Goal: Book appointment/travel/reservation

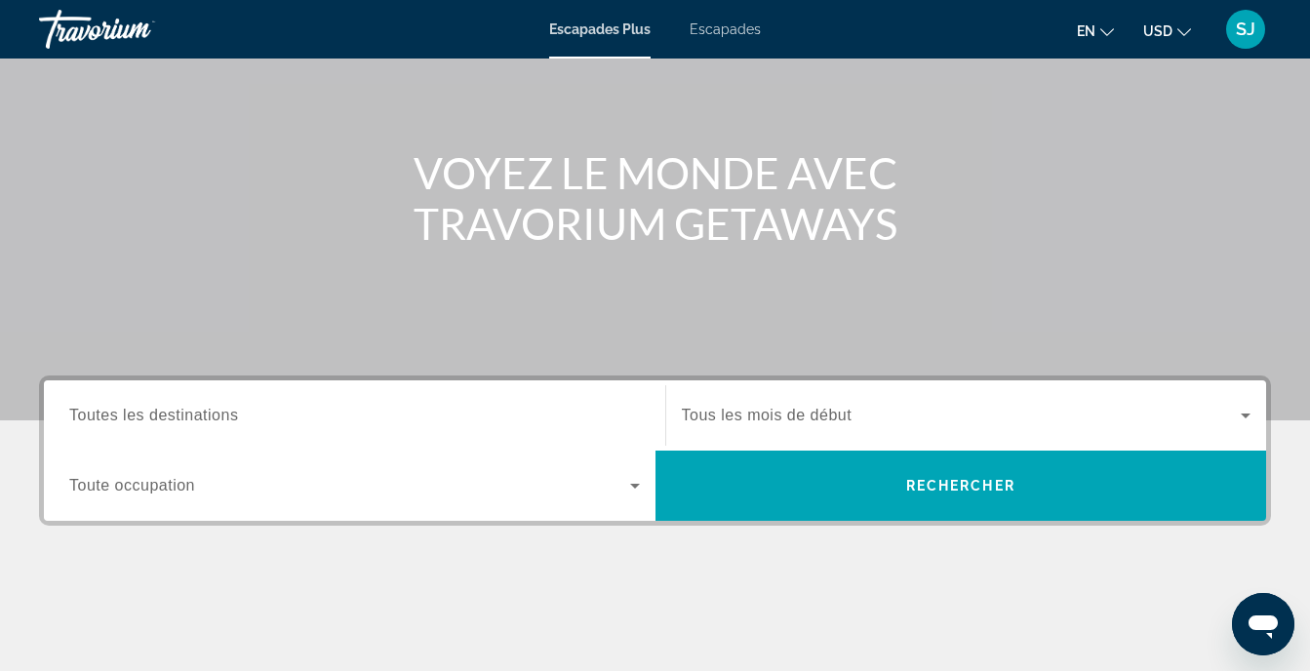
scroll to position [167, 0]
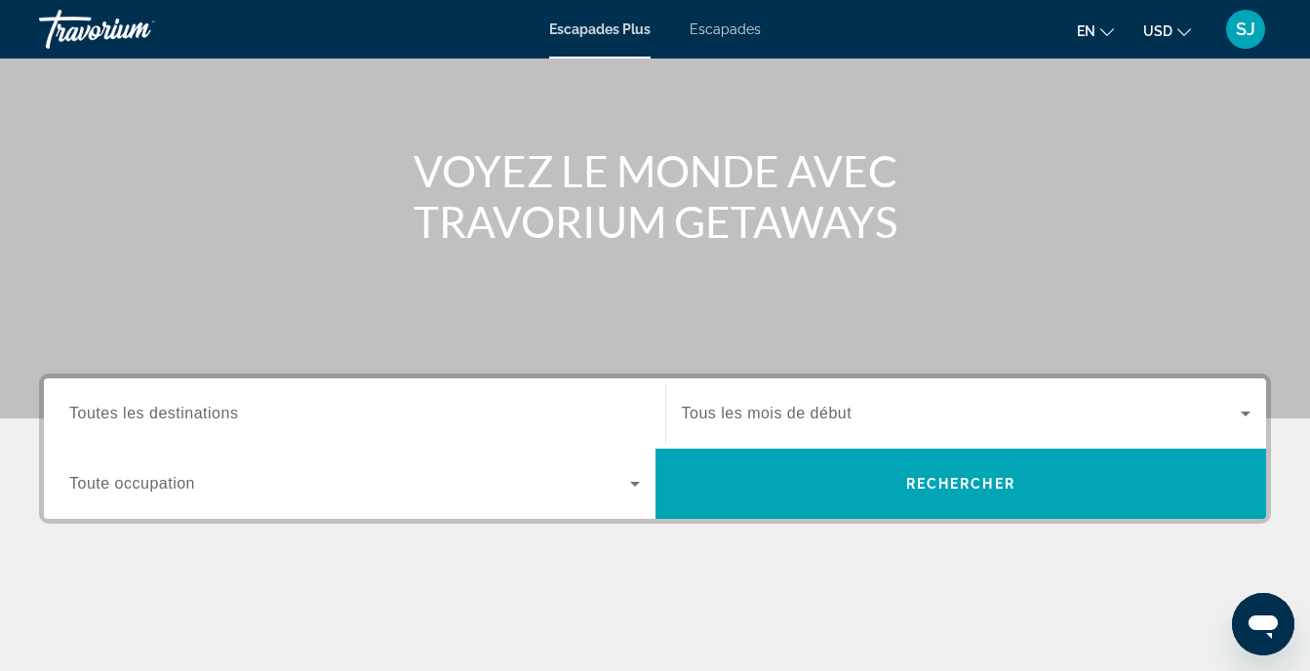
click at [251, 474] on span "Widget de recherche" at bounding box center [349, 483] width 561 height 23
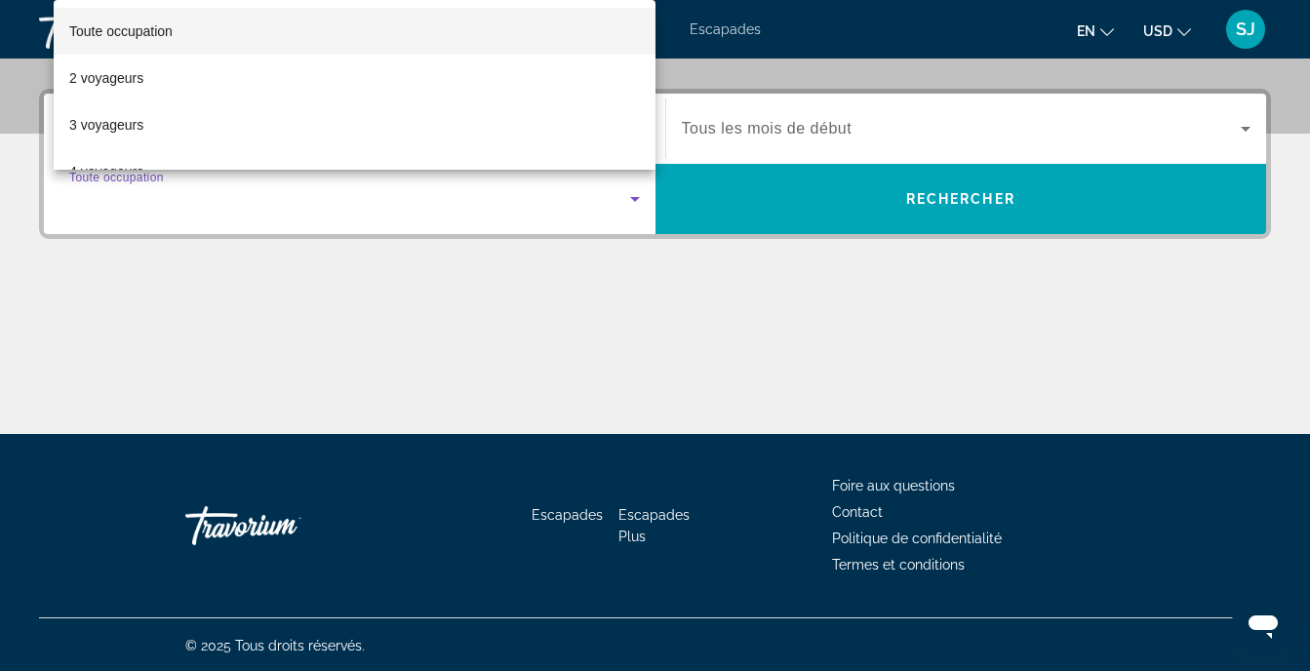
scroll to position [453, 0]
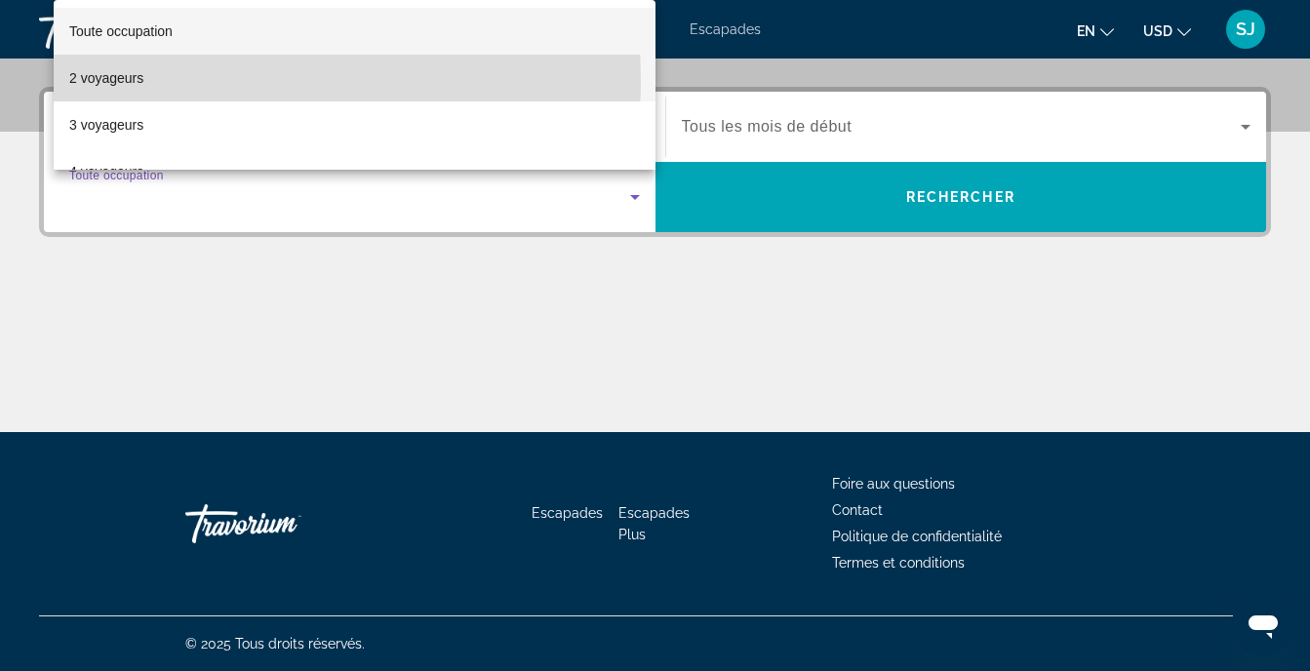
click at [167, 80] on mat-option "2 voyageurs" at bounding box center [355, 78] width 602 height 47
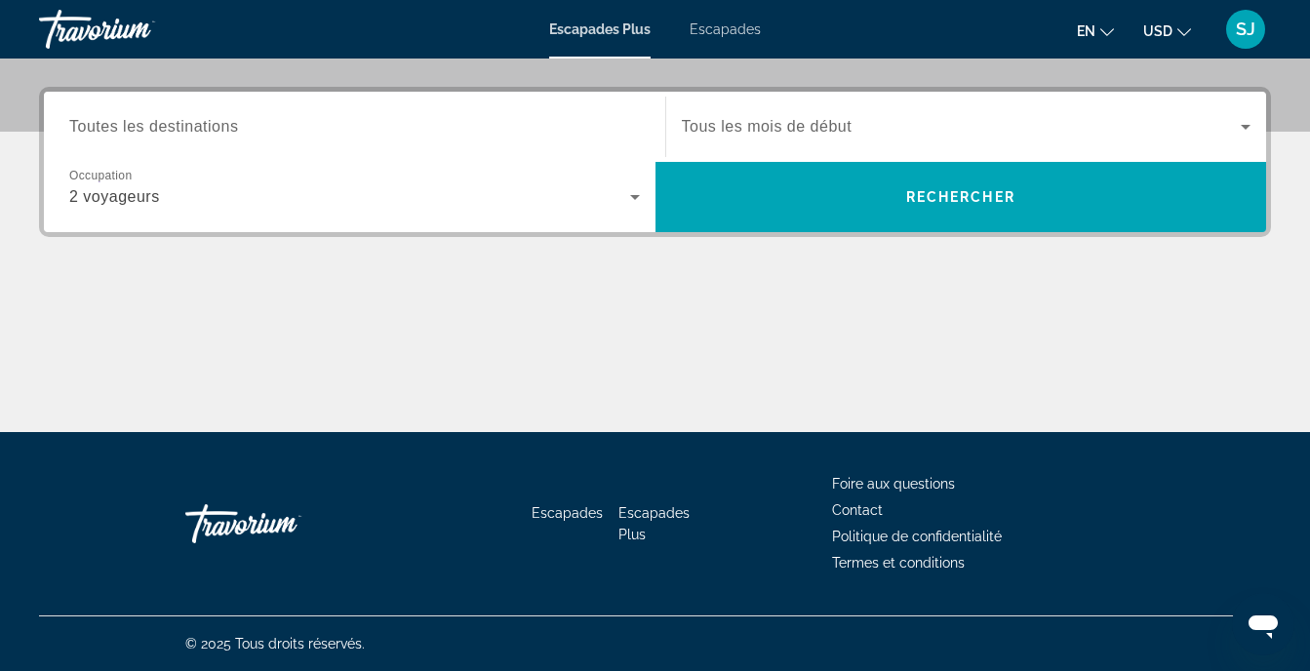
click at [188, 124] on span "Toutes les destinations" at bounding box center [153, 126] width 169 height 17
click at [188, 124] on input "Destination Toutes les destinations" at bounding box center [354, 127] width 571 height 23
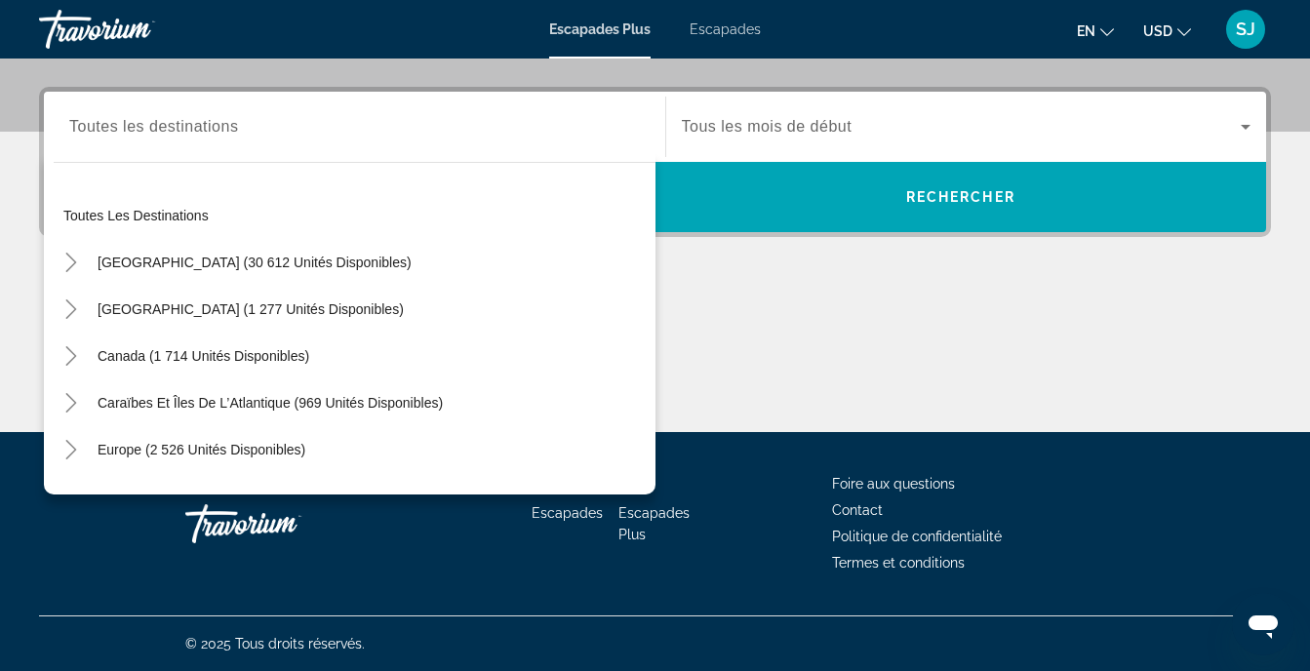
drag, startPoint x: 289, startPoint y: 140, endPoint x: 232, endPoint y: 125, distance: 58.7
click at [232, 125] on div "Destination Toutes les destinations" at bounding box center [354, 127] width 571 height 56
click at [232, 125] on input "Destination Toutes les destinations" at bounding box center [354, 127] width 571 height 23
click at [230, 125] on input "Destination Toutes les destinations" at bounding box center [354, 127] width 571 height 23
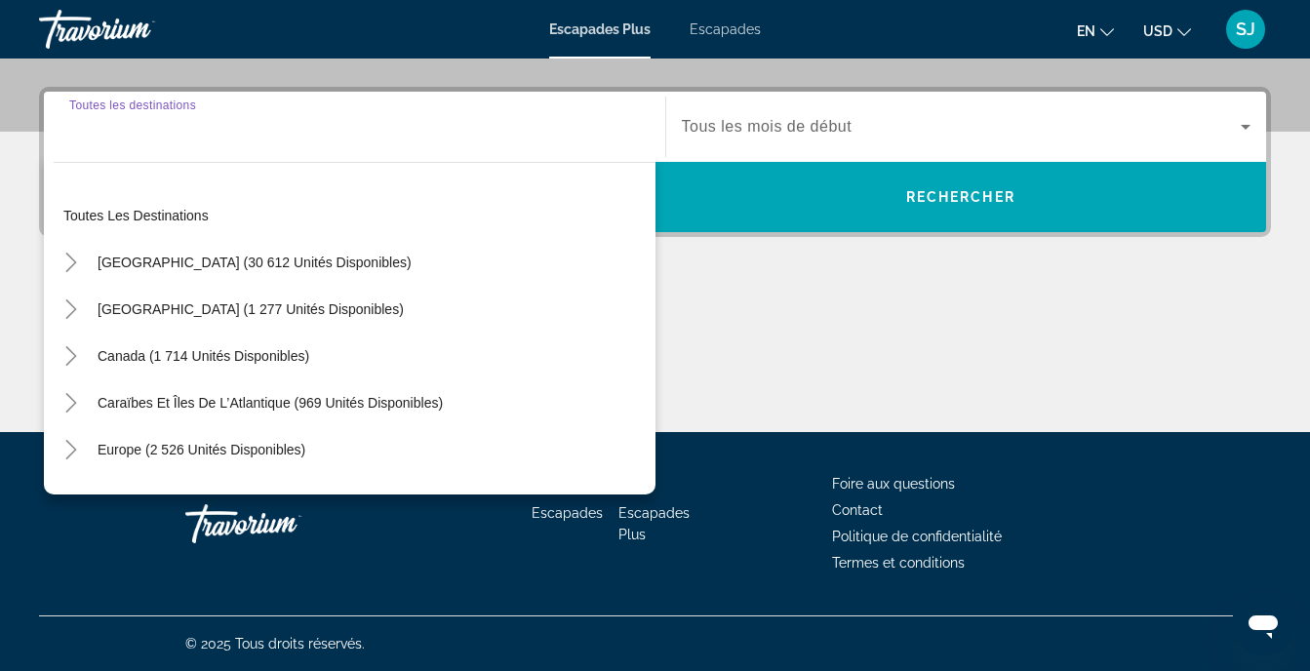
click at [214, 124] on input "Destination Toutes les destinations" at bounding box center [354, 127] width 571 height 23
